Goal: Transaction & Acquisition: Book appointment/travel/reservation

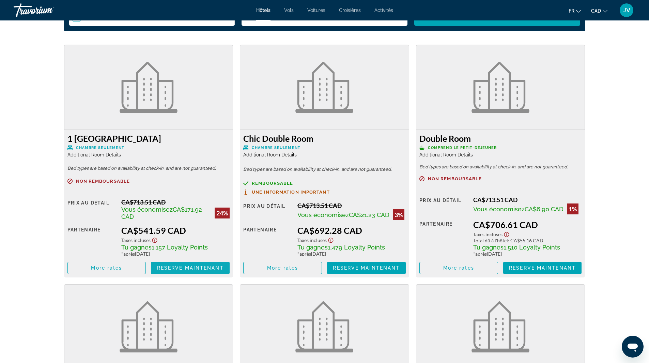
click at [164, 269] on span "Reserve maintenant" at bounding box center [190, 267] width 67 height 5
click at [101, 272] on span "Main content" at bounding box center [107, 267] width 78 height 16
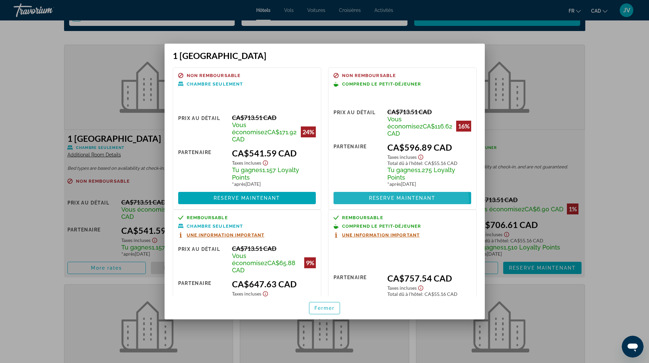
click at [374, 195] on span "Reserve maintenant" at bounding box center [402, 197] width 67 height 5
click at [489, 136] on div at bounding box center [324, 181] width 649 height 363
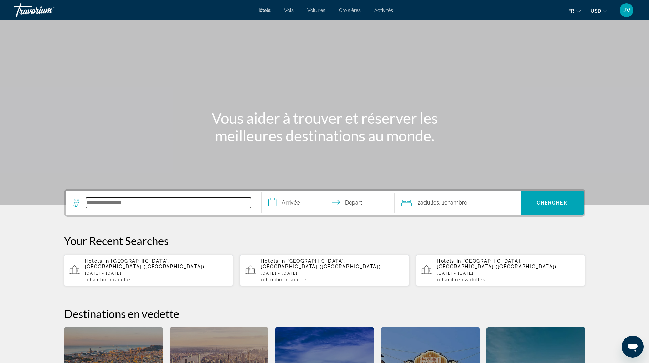
click at [122, 199] on input "Search hotel destination" at bounding box center [168, 203] width 165 height 10
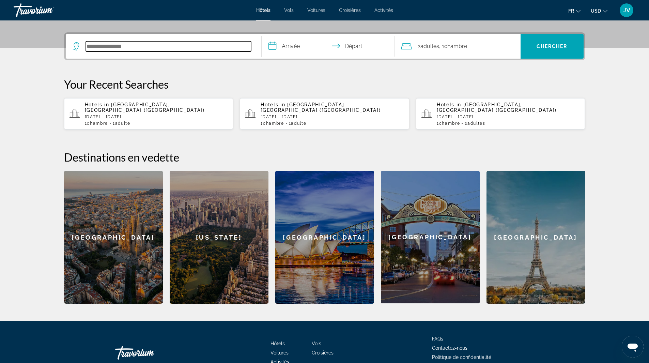
scroll to position [167, 0]
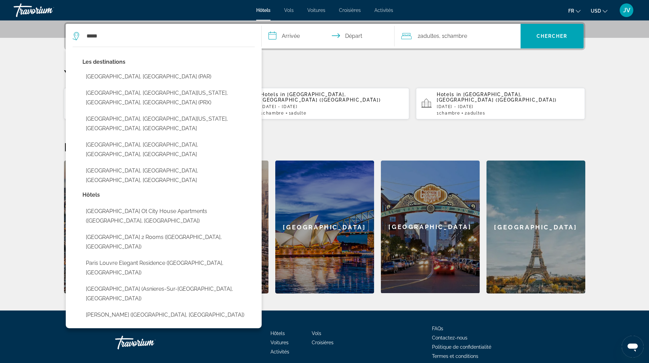
drag, startPoint x: 189, startPoint y: 79, endPoint x: 193, endPoint y: 77, distance: 4.0
click at [190, 78] on button "[GEOGRAPHIC_DATA], [GEOGRAPHIC_DATA] (PAR)" at bounding box center [168, 76] width 172 height 13
type input "**********"
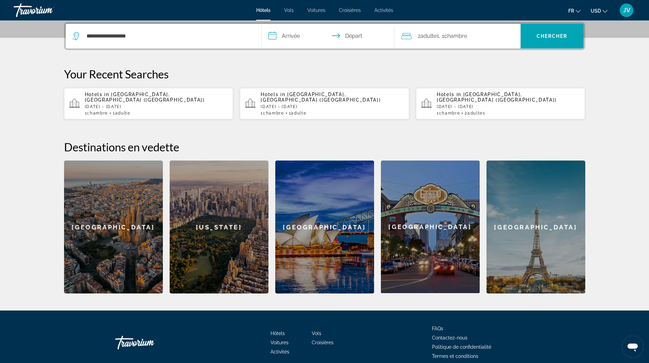
click at [299, 41] on input "**********" at bounding box center [330, 37] width 136 height 27
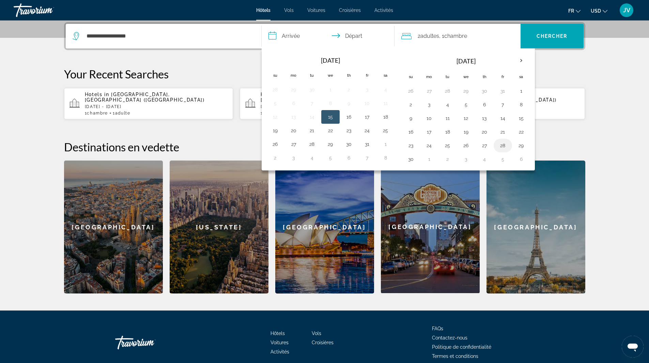
click at [496, 147] on td "28" at bounding box center [502, 146] width 18 height 14
click at [504, 145] on button "28" at bounding box center [502, 146] width 11 height 10
click at [414, 156] on button "30" at bounding box center [410, 159] width 11 height 10
type input "**********"
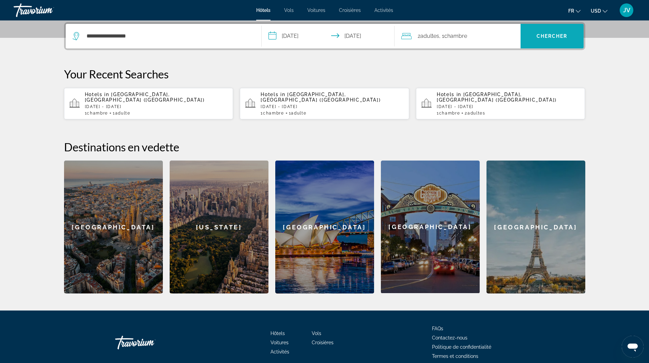
click at [532, 42] on span "Search" at bounding box center [551, 36] width 63 height 16
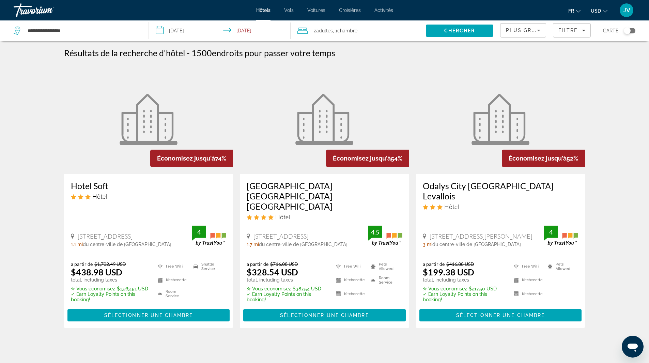
click at [593, 11] on span "USD" at bounding box center [596, 10] width 10 height 5
click at [582, 46] on button "CAD (Can$)" at bounding box center [585, 45] width 34 height 9
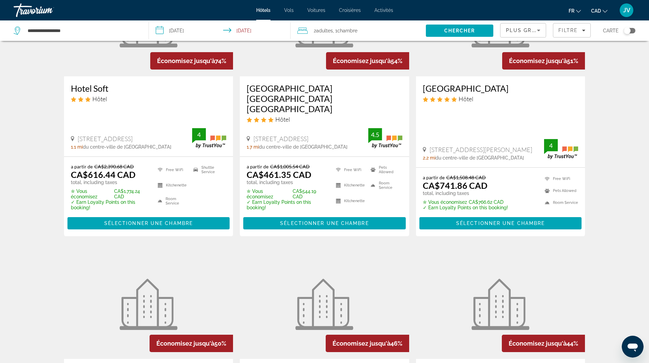
scroll to position [34, 0]
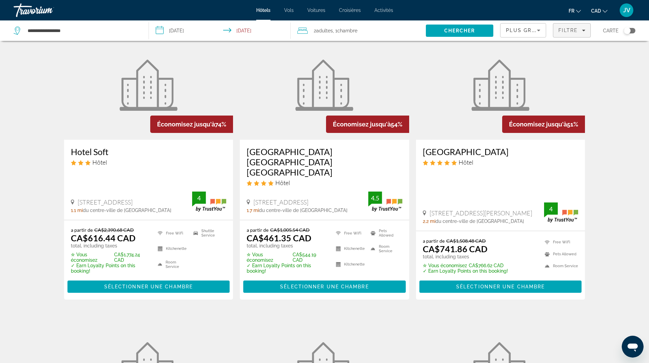
click at [565, 32] on span "Filtre" at bounding box center [567, 30] width 19 height 5
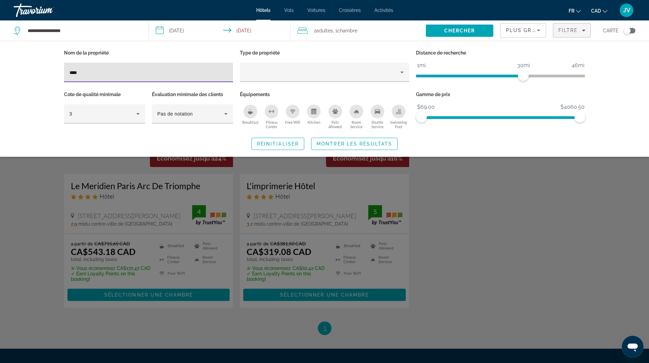
type input "****"
click at [444, 225] on div "Search widget" at bounding box center [324, 232] width 649 height 261
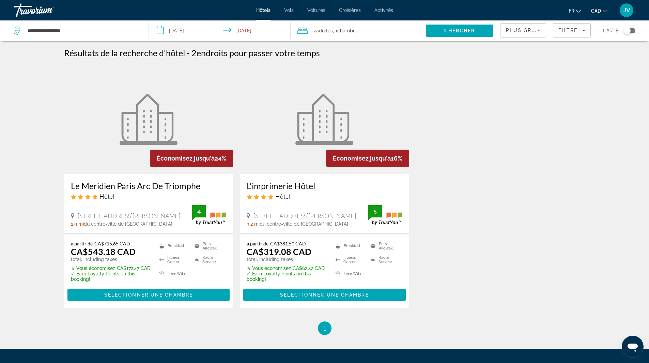
click at [129, 281] on p "✓ Earn Loyalty Points on this booking!" at bounding box center [111, 276] width 80 height 11
click at [143, 183] on h3 "Le Meridien Paris Arc De Triomphe" at bounding box center [149, 186] width 156 height 10
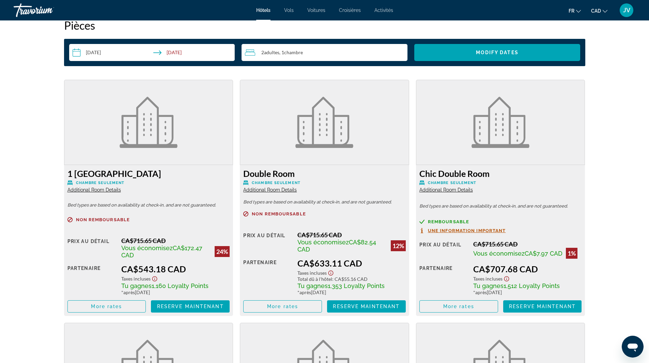
scroll to position [885, 0]
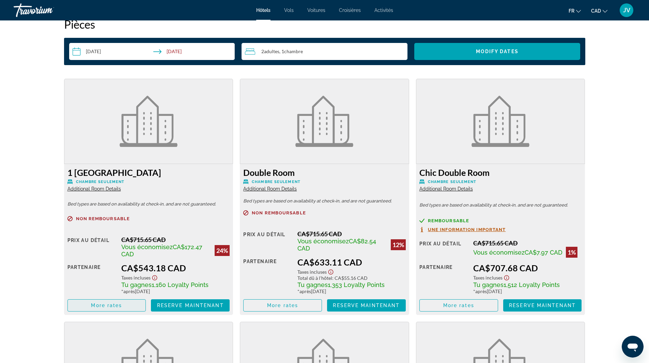
click at [113, 304] on span "More rates" at bounding box center [106, 304] width 31 height 5
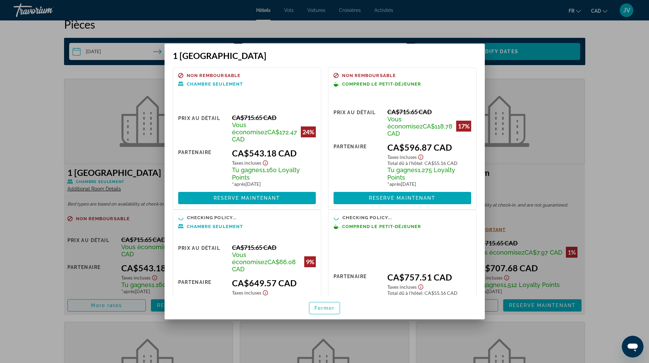
scroll to position [0, 0]
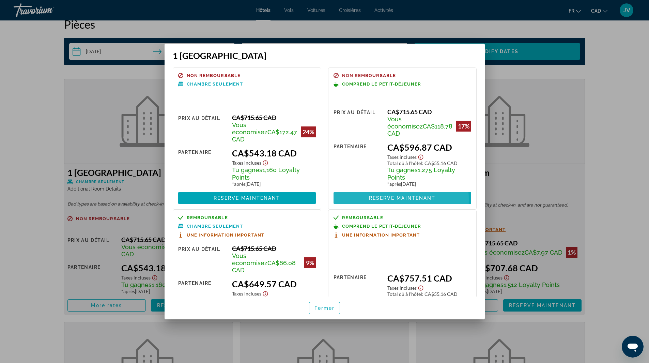
click at [373, 195] on span "Reserve maintenant" at bounding box center [402, 197] width 67 height 5
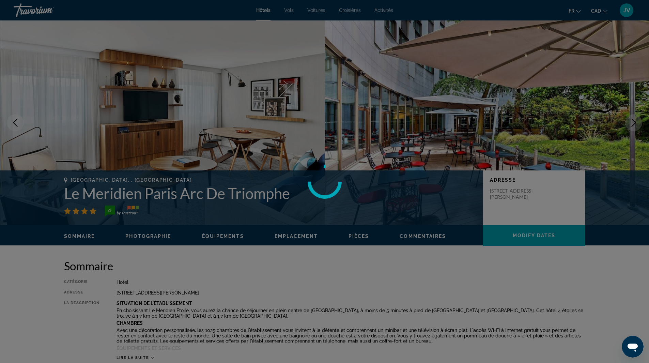
scroll to position [885, 0]
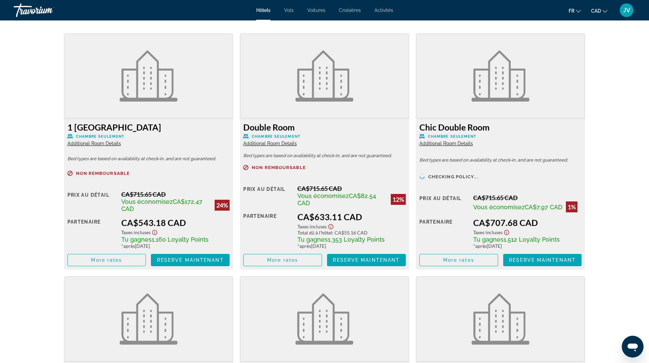
scroll to position [954, 0]
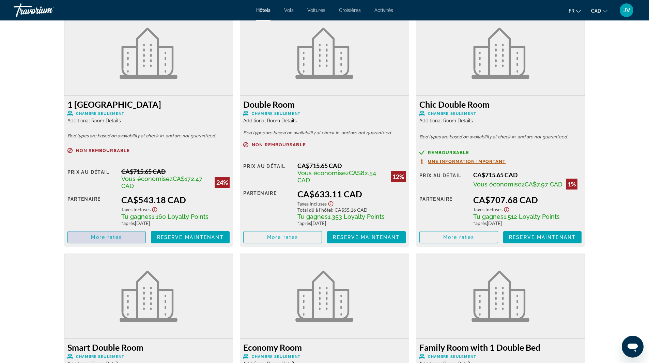
click at [106, 235] on span "More rates" at bounding box center [106, 236] width 31 height 5
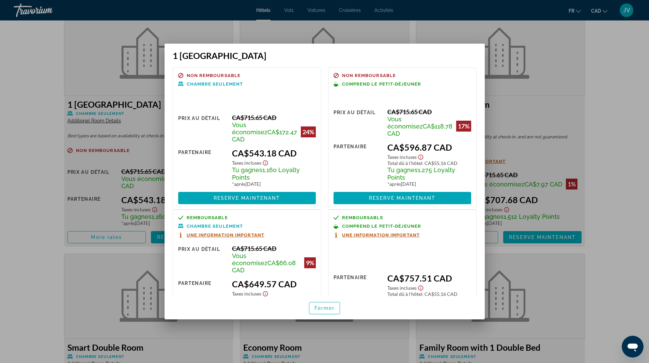
click at [63, 183] on div at bounding box center [324, 181] width 649 height 363
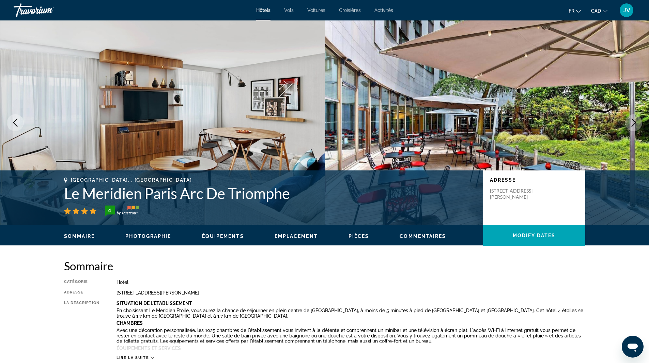
scroll to position [954, 0]
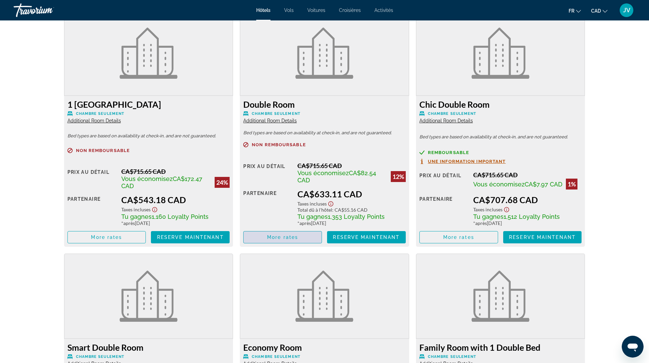
click at [279, 240] on span "Main content" at bounding box center [283, 237] width 78 height 16
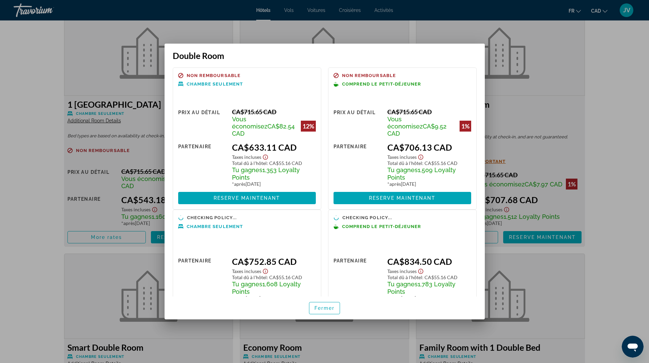
click at [46, 169] on div at bounding box center [324, 181] width 649 height 363
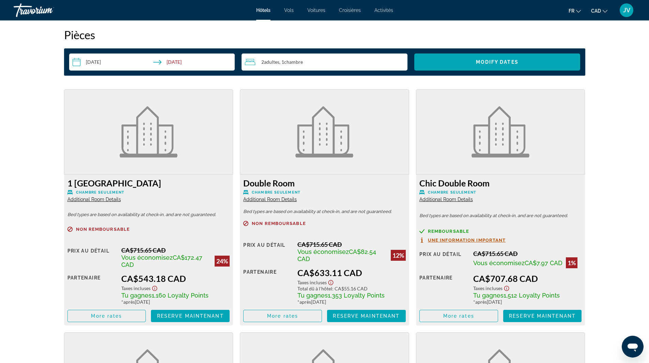
scroll to position [988, 0]
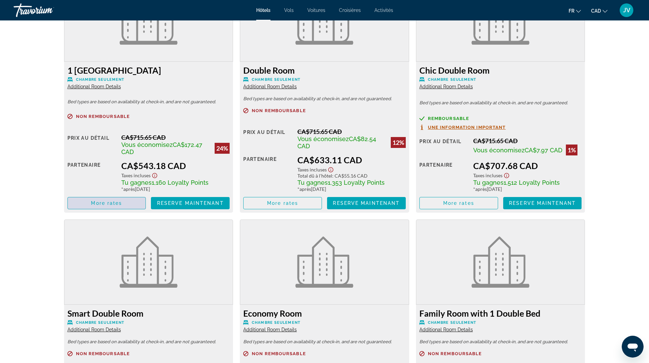
click at [93, 205] on span "More rates" at bounding box center [106, 202] width 31 height 5
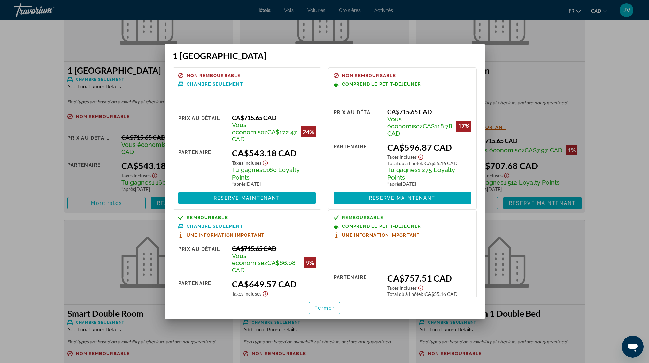
click at [78, 144] on div at bounding box center [324, 181] width 649 height 363
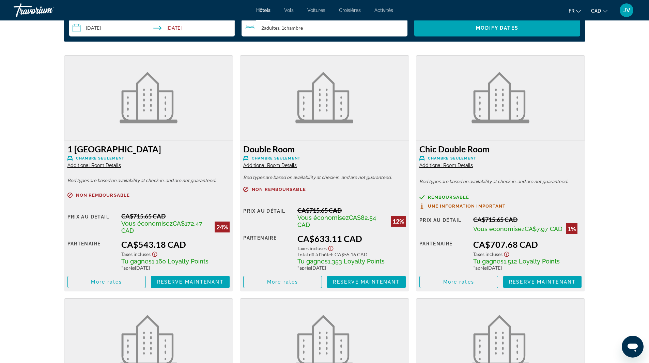
scroll to position [1022, 0]
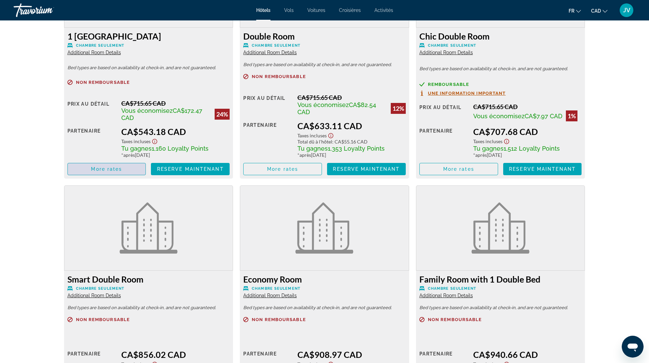
click at [108, 167] on span "More rates" at bounding box center [106, 168] width 31 height 5
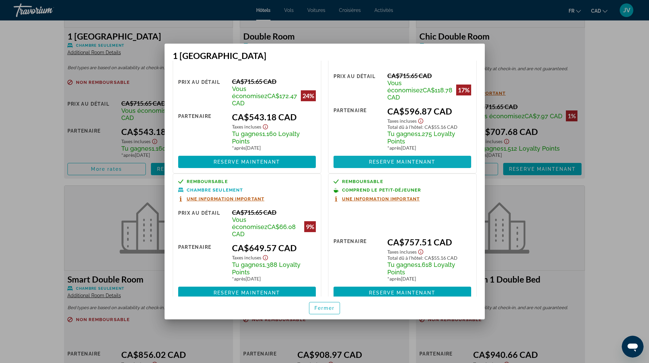
scroll to position [36, 0]
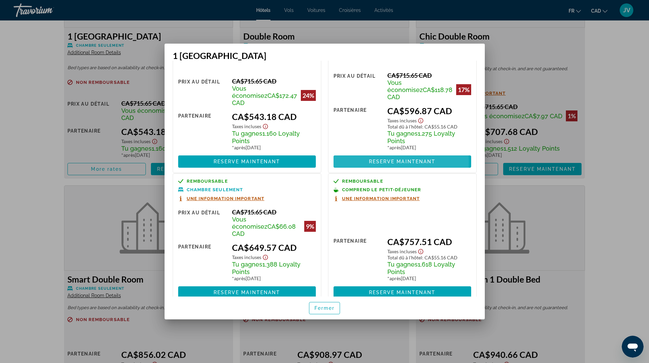
click at [372, 159] on span "Reserve maintenant" at bounding box center [402, 161] width 67 height 5
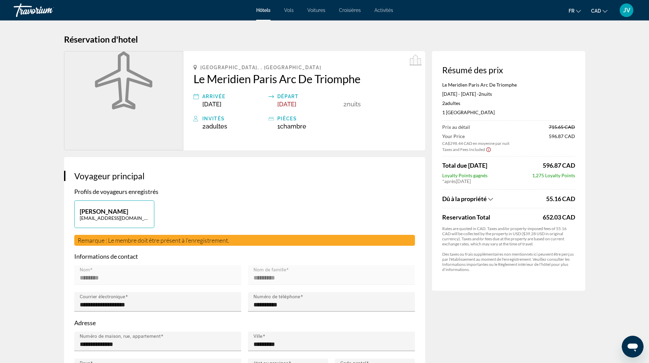
click at [460, 201] on span "Dû à la propriété" at bounding box center [464, 198] width 45 height 7
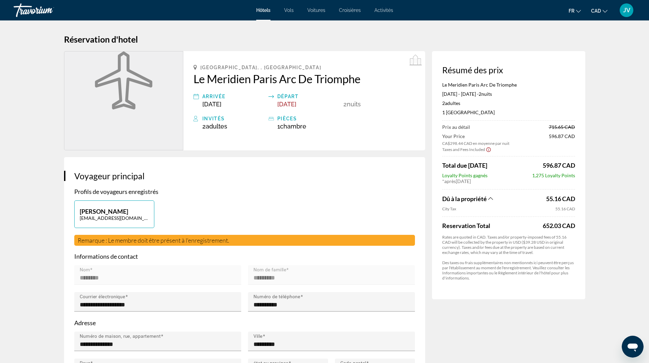
click at [460, 201] on span "Dû à la propriété" at bounding box center [464, 198] width 45 height 7
